Goal: Check status: Check status

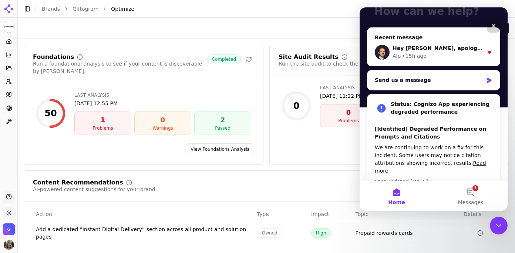
scroll to position [94, 0]
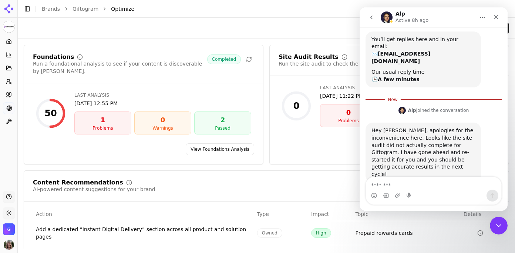
scroll to position [53, 0]
click at [404, 183] on textarea "Message…" at bounding box center [433, 183] width 135 height 13
type textarea "**********"
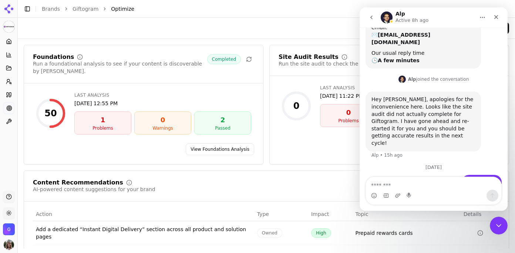
scroll to position [84, 0]
click at [498, 16] on icon "Close" at bounding box center [496, 17] width 6 height 6
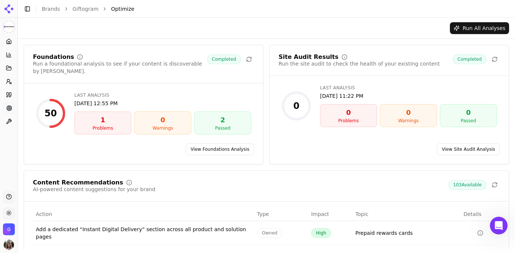
click at [483, 143] on link "View Site Audit Analysis" at bounding box center [468, 149] width 63 height 12
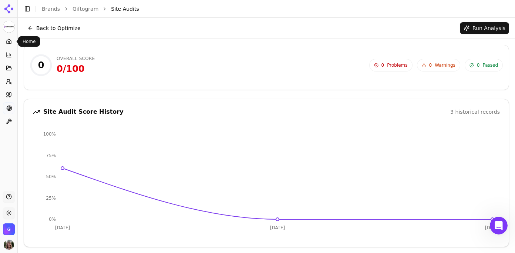
click at [9, 40] on icon at bounding box center [9, 41] width 6 height 6
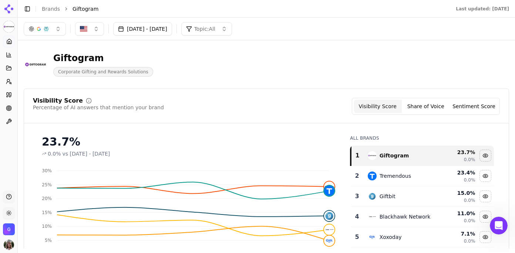
click at [172, 29] on button "[DATE] - [DATE]" at bounding box center [142, 28] width 59 height 13
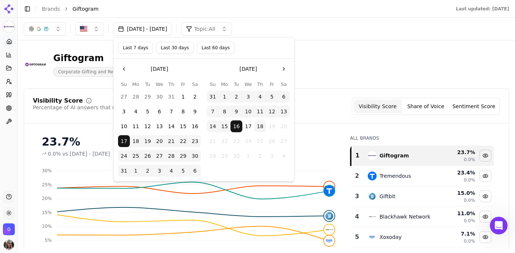
click at [177, 46] on button "Last 30 days" at bounding box center [175, 48] width 38 height 12
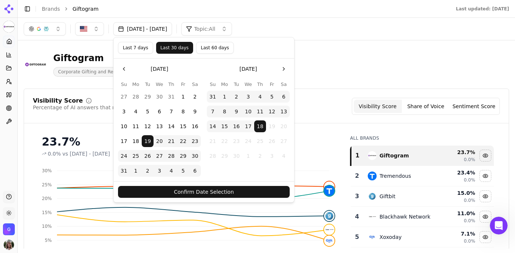
click at [223, 191] on button "Confirm Date Selection" at bounding box center [204, 192] width 172 height 12
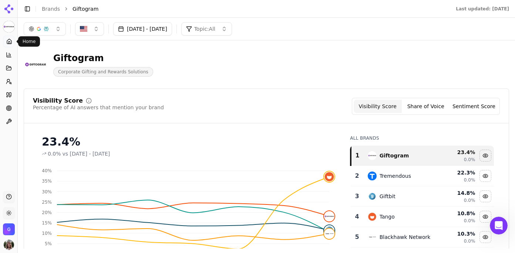
click at [4, 44] on link "Home" at bounding box center [8, 41] width 11 height 12
click at [9, 36] on link "Home" at bounding box center [8, 41] width 11 height 12
